Goal: Find specific page/section

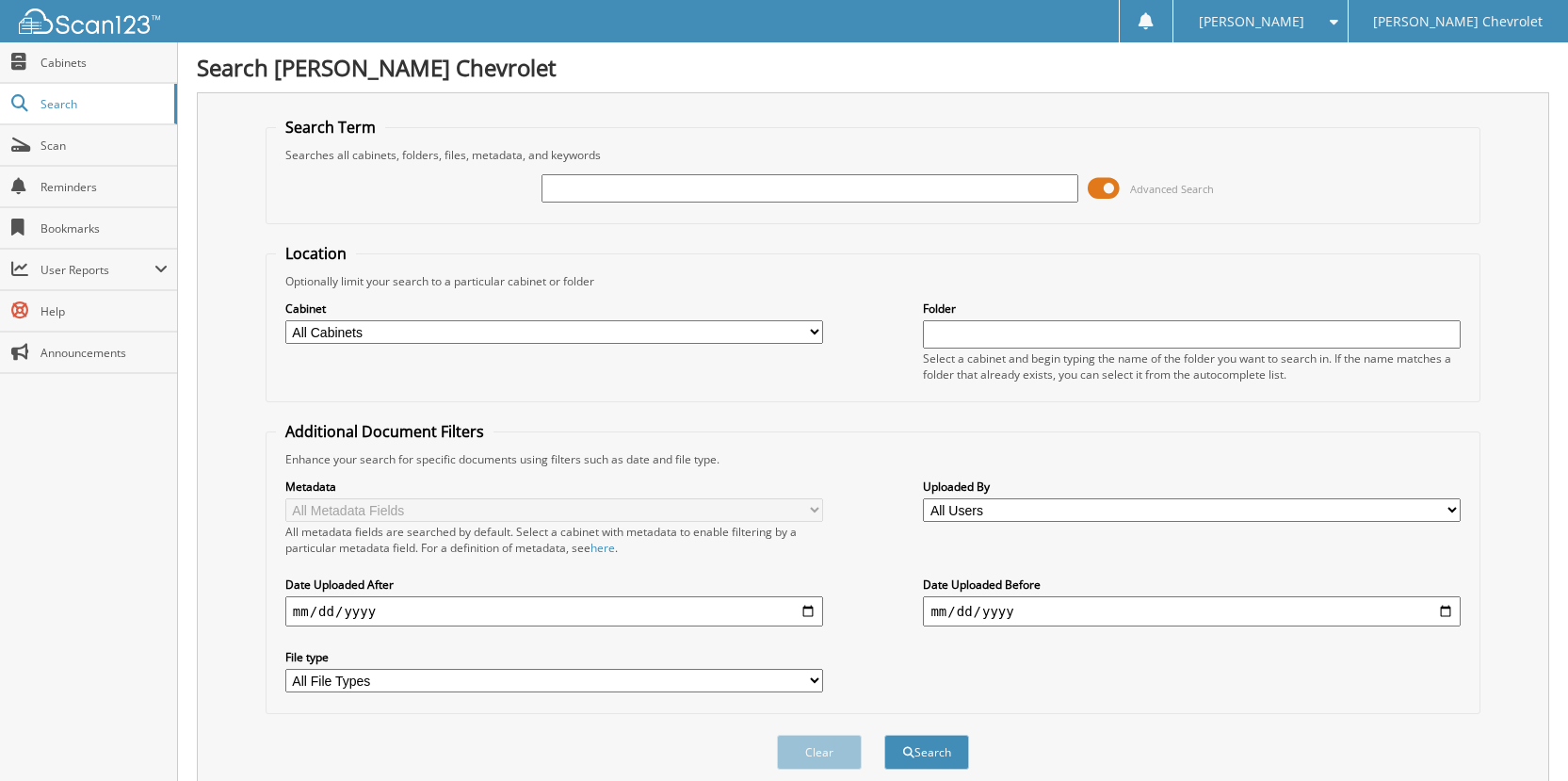
type input "[PERSON_NAME]"
click at [1105, 176] on span at bounding box center [1104, 189] width 32 height 28
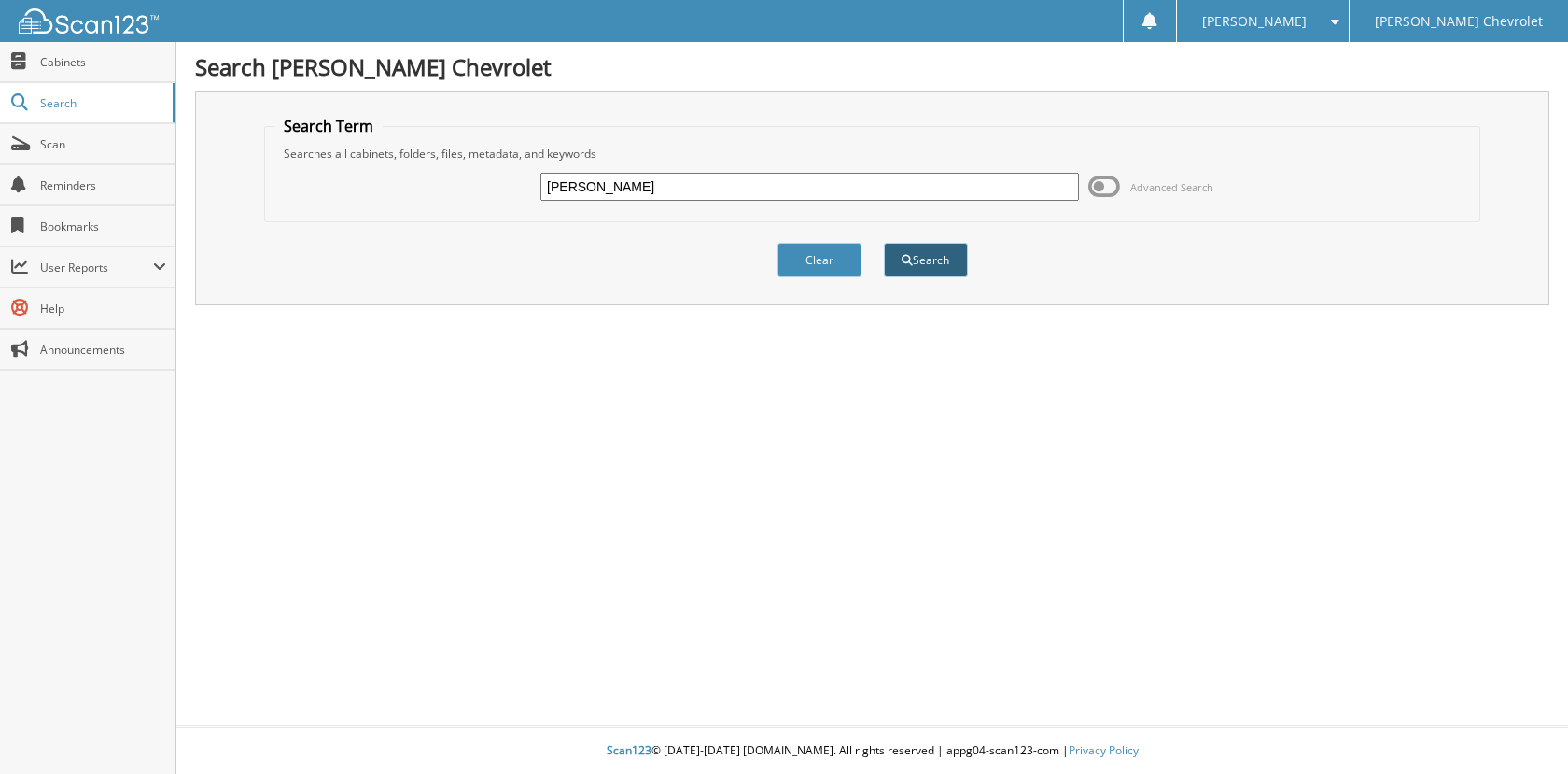
click at [920, 264] on button "Search" at bounding box center [926, 259] width 84 height 35
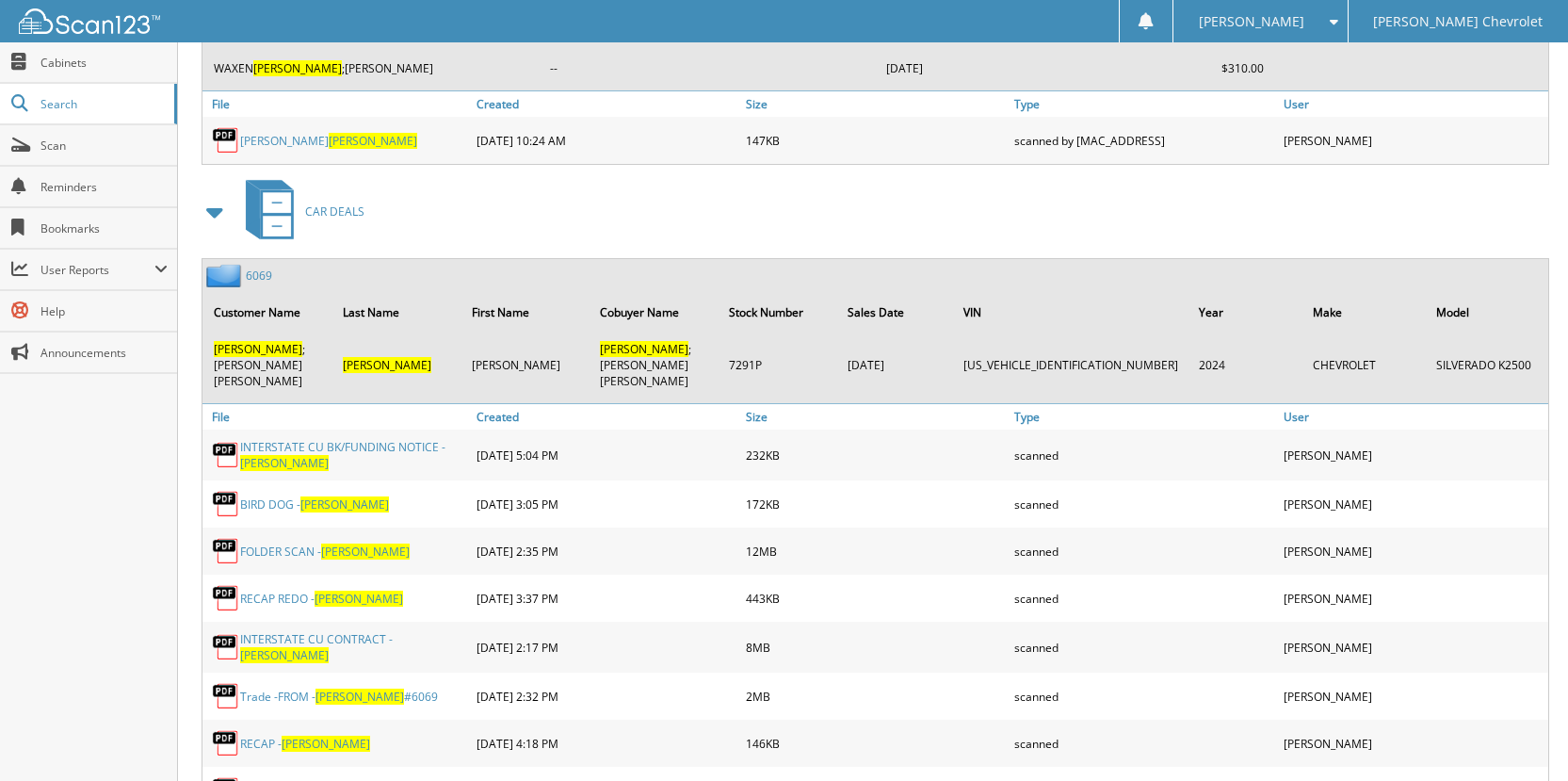
scroll to position [4053, 0]
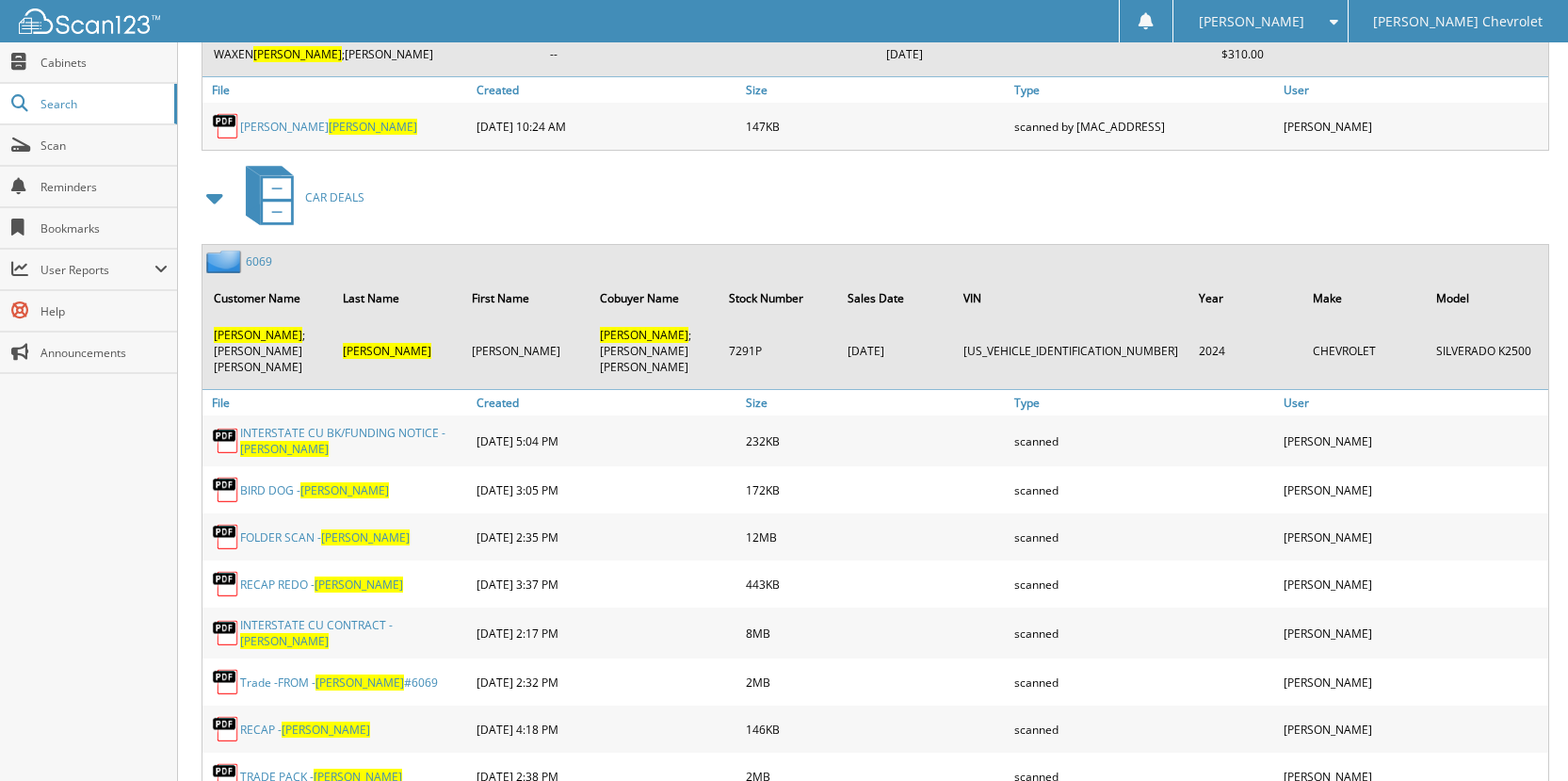
click at [276, 769] on link "TRADE PACK - BAUM" at bounding box center [321, 777] width 162 height 16
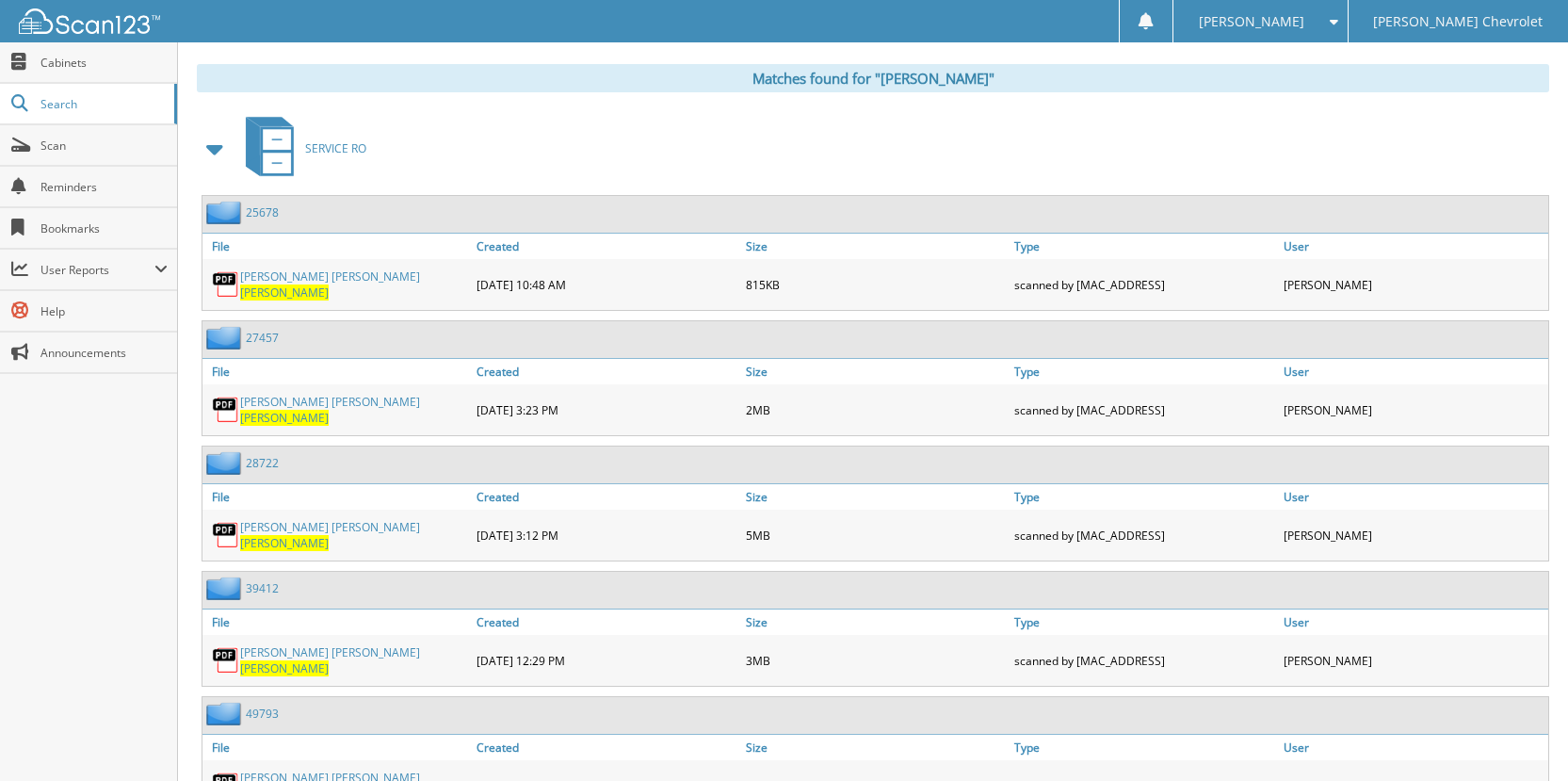
scroll to position [625, 0]
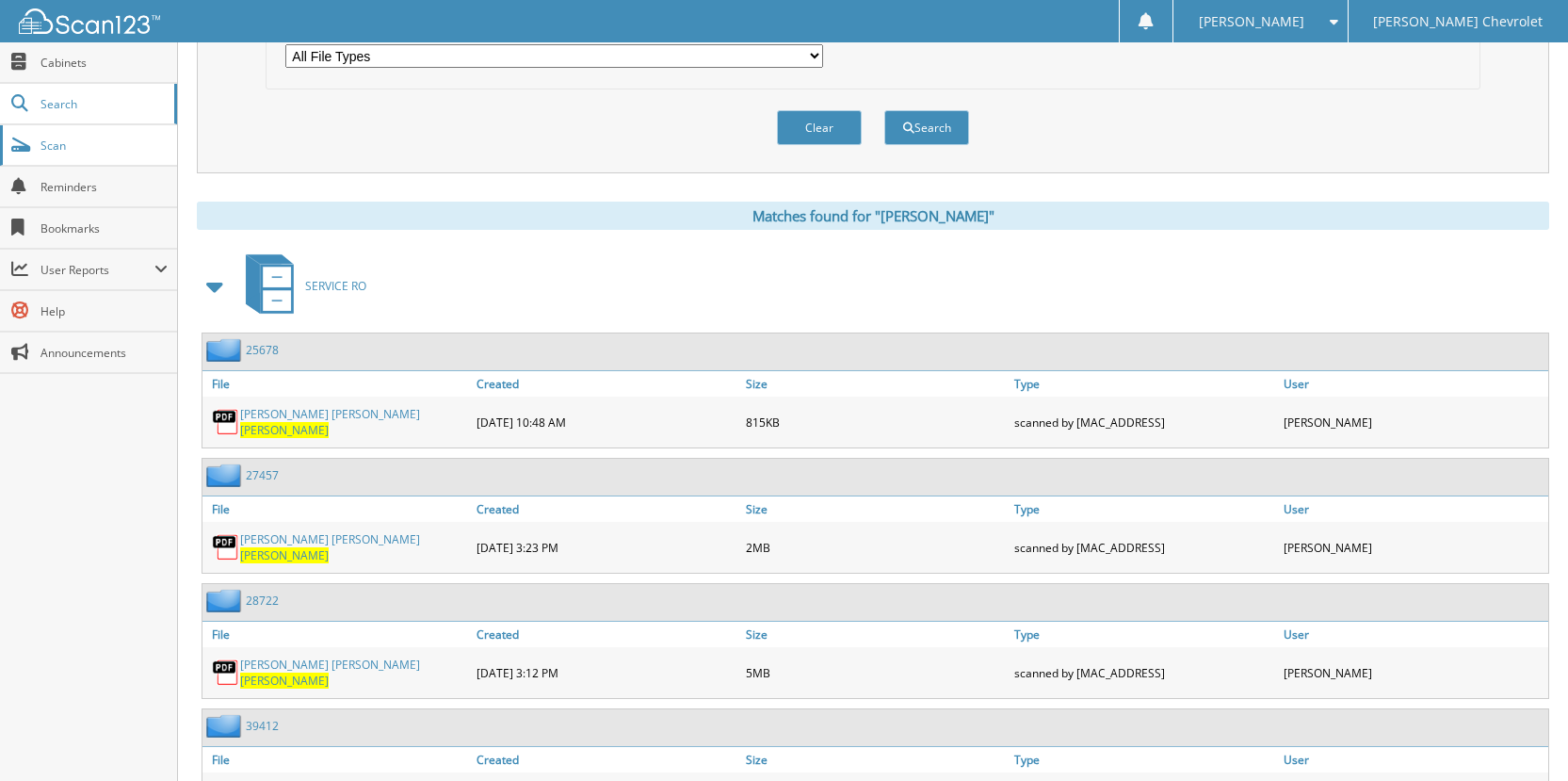
click at [90, 145] on span "Scan" at bounding box center [104, 146] width 127 height 16
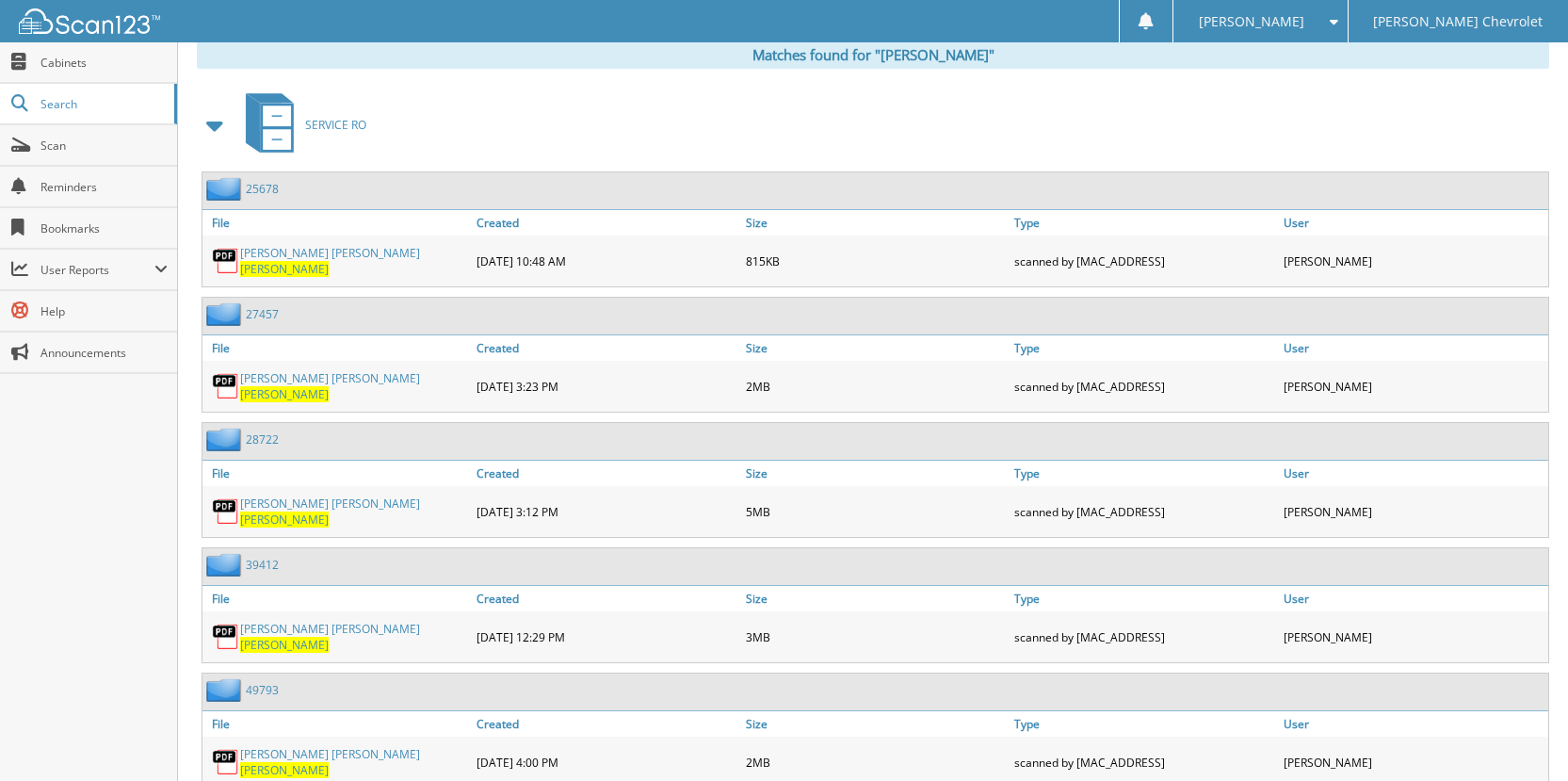
scroll to position [754, 0]
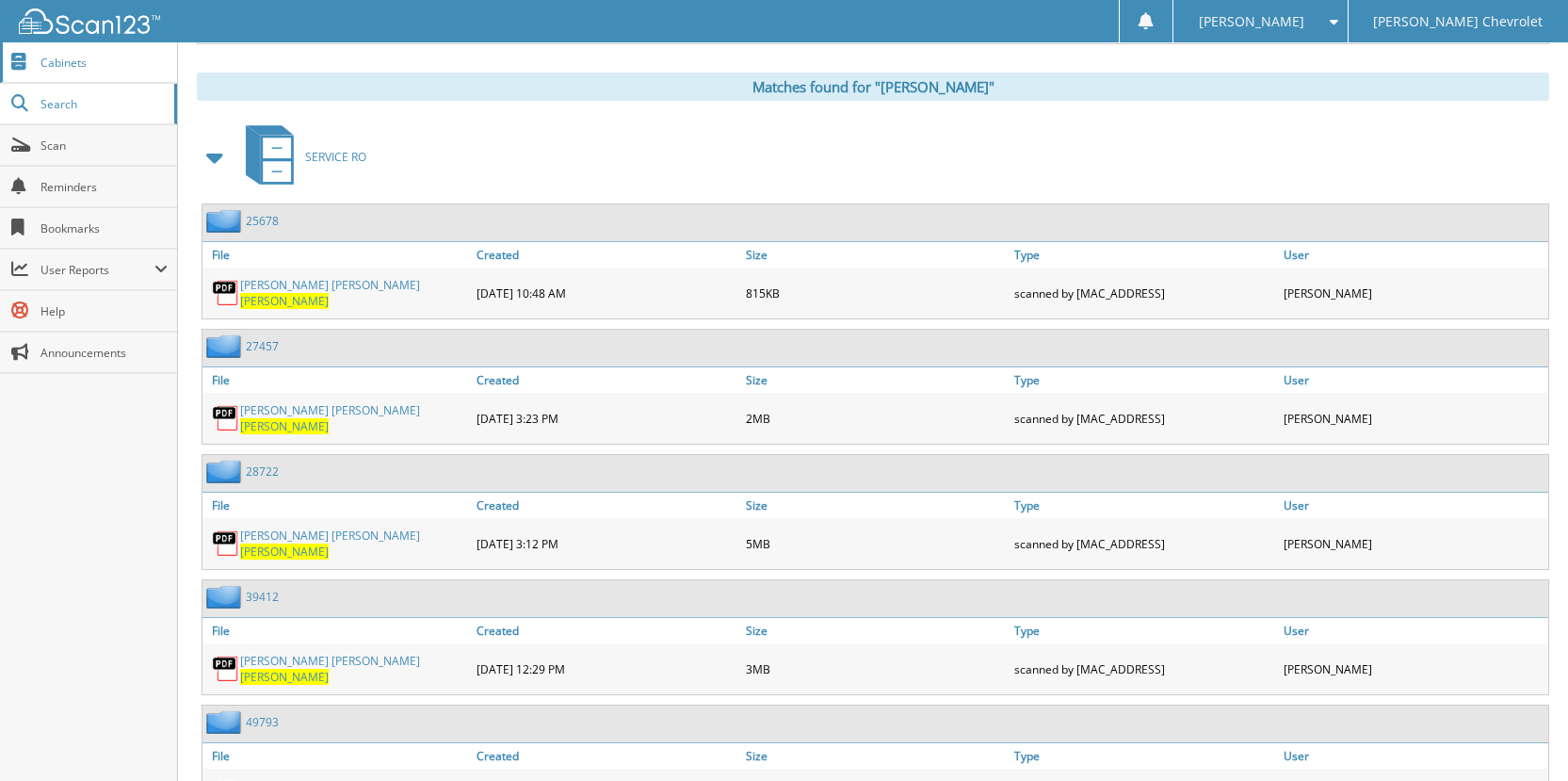
click at [86, 60] on span "Cabinets" at bounding box center [104, 63] width 127 height 16
